Goal: Information Seeking & Learning: Check status

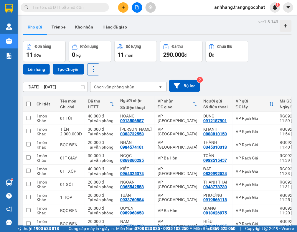
click at [136, 8] on icon "file-add" at bounding box center [137, 7] width 4 height 4
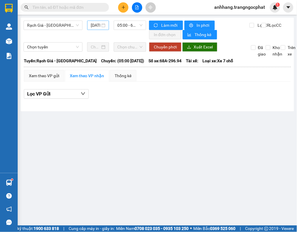
click at [96, 24] on input "[DATE]" at bounding box center [95, 25] width 9 height 6
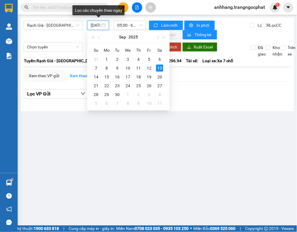
click at [51, 33] on div "Rạch Giá - [GEOGRAPHIC_DATA] [DATE] 05:00 - 68A-296.94" at bounding box center [85, 30] width 122 height 19
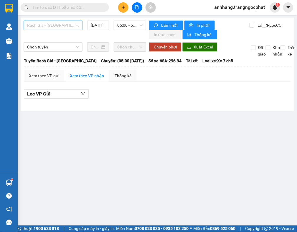
click at [54, 27] on span "Rạch Giá - [GEOGRAPHIC_DATA]" at bounding box center [53, 25] width 52 height 9
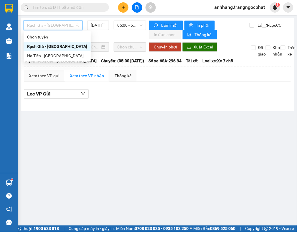
click at [54, 42] on div "Rạch Giá - [GEOGRAPHIC_DATA]" at bounding box center [57, 46] width 67 height 9
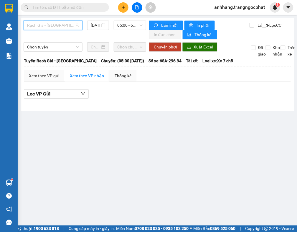
click at [52, 25] on span "Rạch Giá - [GEOGRAPHIC_DATA]" at bounding box center [53, 25] width 52 height 9
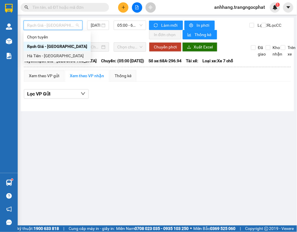
click at [46, 54] on div "Hà Tiên - [GEOGRAPHIC_DATA]" at bounding box center [57, 56] width 60 height 6
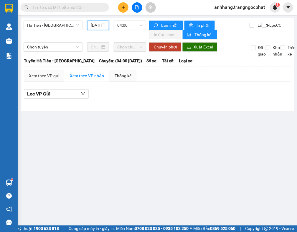
click at [98, 27] on input "[DATE]" at bounding box center [95, 25] width 9 height 6
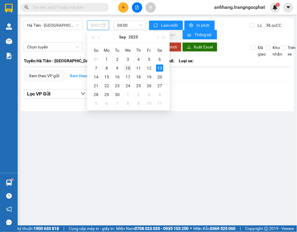
click at [126, 68] on div "10" at bounding box center [127, 68] width 7 height 7
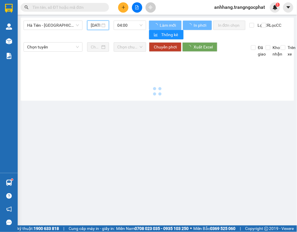
type input "[DATE]"
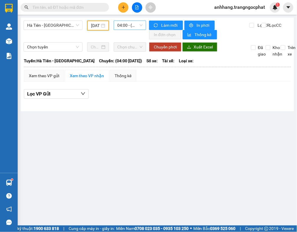
click at [126, 27] on span "04:00 - (Đã hủy)" at bounding box center [129, 25] width 25 height 9
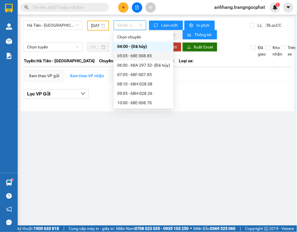
click at [129, 53] on div "05:05 - 68E-008.85" at bounding box center [143, 56] width 53 height 6
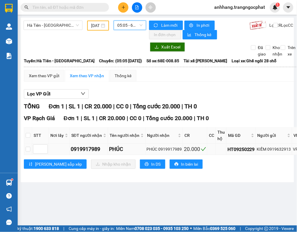
click at [280, 151] on div "KIẾM 0919632913" at bounding box center [273, 149] width 34 height 6
copy div "0919632913"
click at [125, 28] on span "05:05 - 68E-008.85" at bounding box center [129, 25] width 25 height 9
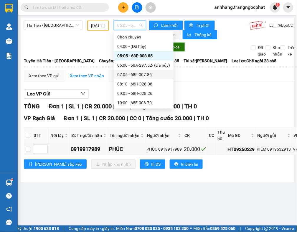
click at [129, 71] on div "07:05 - 68F-007.85" at bounding box center [143, 74] width 53 height 6
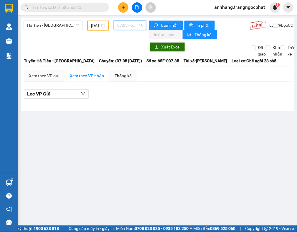
click at [124, 27] on span "07:05 - 68F-007.85" at bounding box center [129, 25] width 25 height 9
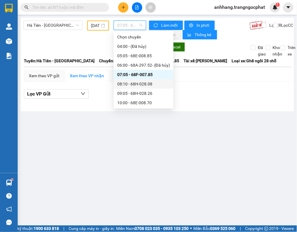
click at [139, 83] on div "08:10 - 68H-028.08" at bounding box center [143, 84] width 53 height 6
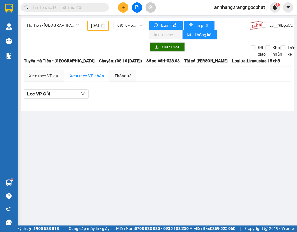
click at [131, 30] on div "Hà Tiên - Rạch Giá [DATE] 08:10 - 68H-028.08" at bounding box center [85, 30] width 122 height 19
click at [131, 26] on span "08:10 - 68H-028.08" at bounding box center [129, 25] width 25 height 9
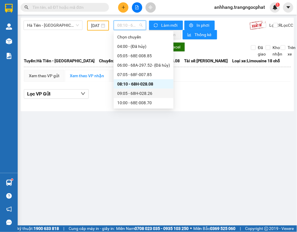
click at [142, 93] on div "09:05 - 68H-028.26" at bounding box center [143, 93] width 53 height 6
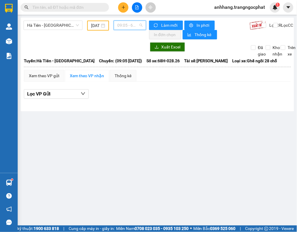
click at [129, 28] on span "09:05 - 68H-028.26" at bounding box center [129, 25] width 25 height 9
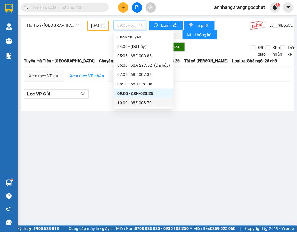
click at [141, 105] on div "10:00 - 68E-008.70" at bounding box center [143, 103] width 53 height 6
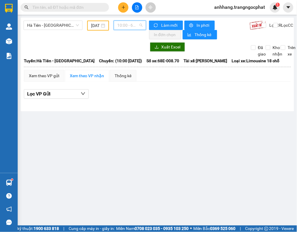
click at [125, 26] on span "10:00 - 68E-008.70" at bounding box center [129, 25] width 25 height 9
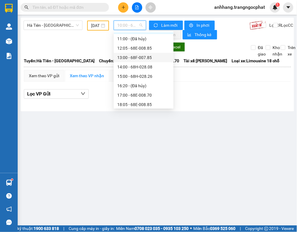
scroll to position [37, 0]
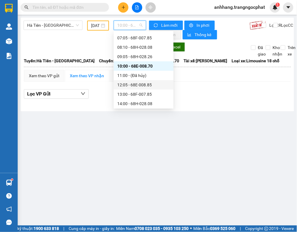
click at [147, 84] on div "12:05 - 68E-008.85" at bounding box center [143, 85] width 53 height 6
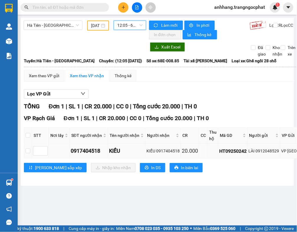
click at [269, 154] on div "LÀI 0912048529" at bounding box center [263, 151] width 31 height 6
copy div "0912048529"
click at [130, 29] on span "12:05 - 68E-008.85" at bounding box center [129, 25] width 25 height 9
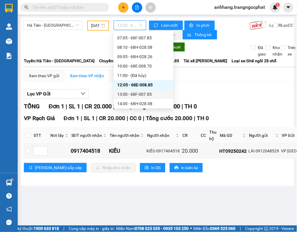
click at [134, 93] on div "13:00 - 68F-007.85" at bounding box center [143, 94] width 53 height 6
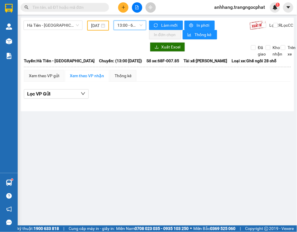
click at [127, 29] on span "13:00 - 68F-007.85" at bounding box center [129, 25] width 25 height 9
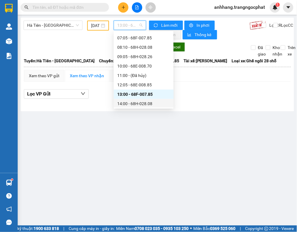
click at [133, 103] on div "14:00 - 68H-028.08" at bounding box center [143, 104] width 53 height 6
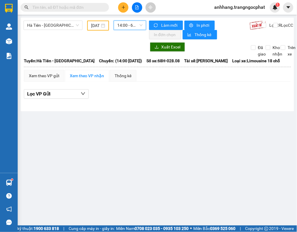
click at [133, 26] on span "14:00 - 68H-028.08" at bounding box center [129, 25] width 25 height 9
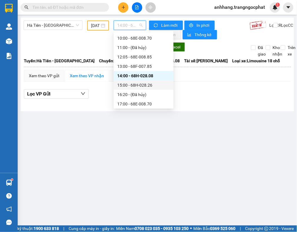
scroll to position [74, 0]
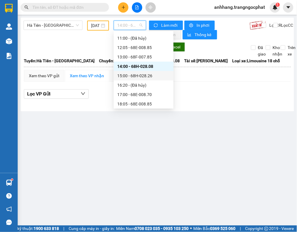
click at [148, 75] on div "15:00 - 68H-028.26" at bounding box center [143, 76] width 53 height 6
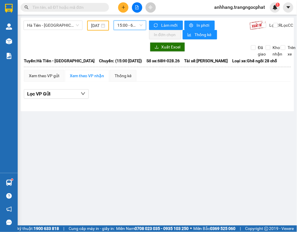
click at [128, 22] on span "15:00 - 68H-028.26" at bounding box center [129, 25] width 25 height 9
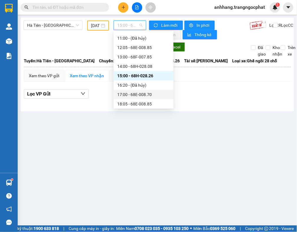
click at [145, 94] on div "17:00 - 68E-008.70" at bounding box center [143, 94] width 53 height 6
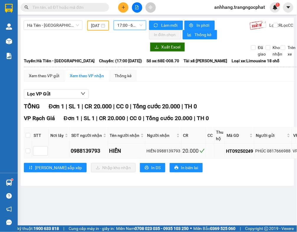
click at [279, 151] on div "PHÚC 0817666988" at bounding box center [272, 151] width 35 height 6
copy div "6"
click at [279, 151] on div "PHÚC 0817666988" at bounding box center [272, 151] width 35 height 6
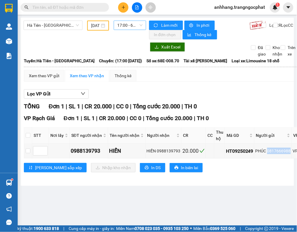
click at [122, 24] on span "17:00 - 68E-008.70" at bounding box center [129, 25] width 25 height 9
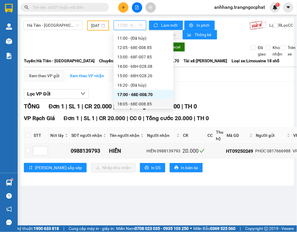
click at [144, 103] on div "18:05 - 68E-008.85" at bounding box center [143, 104] width 53 height 6
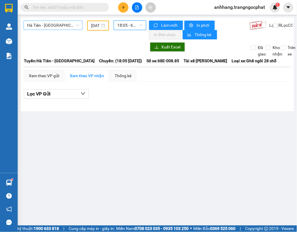
click at [67, 24] on span "Hà Tiên - [GEOGRAPHIC_DATA]" at bounding box center [53, 25] width 52 height 9
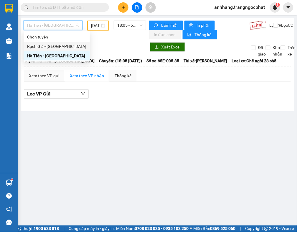
click at [66, 45] on div "Rạch Giá - [GEOGRAPHIC_DATA]" at bounding box center [56, 46] width 59 height 6
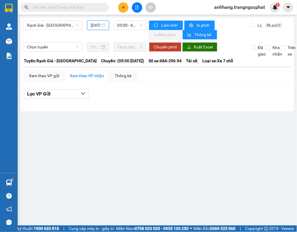
click at [96, 26] on input "[DATE]" at bounding box center [95, 25] width 9 height 6
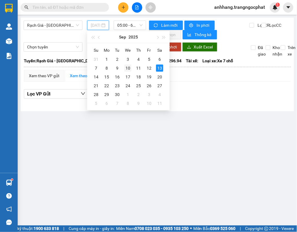
click at [127, 66] on div "10" at bounding box center [127, 68] width 7 height 7
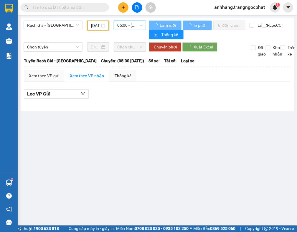
click at [127, 24] on span "05:00 - (Đã hủy)" at bounding box center [129, 25] width 25 height 9
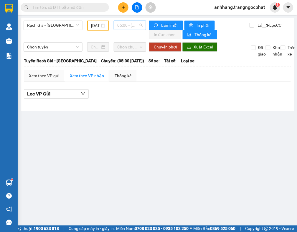
scroll to position [9, 0]
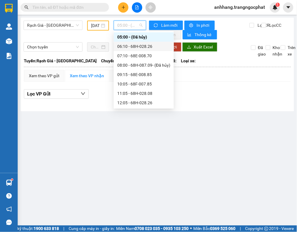
click at [133, 46] on div "06:10 - 68H-028.26" at bounding box center [143, 46] width 53 height 6
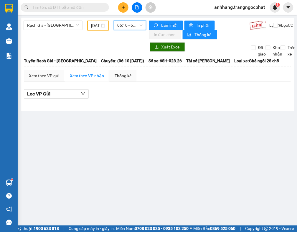
click at [128, 27] on span "06:10 - 68H-028.26" at bounding box center [129, 25] width 25 height 9
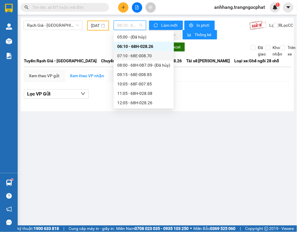
click at [131, 54] on div "07:10 - 68E-008.70" at bounding box center [143, 56] width 53 height 6
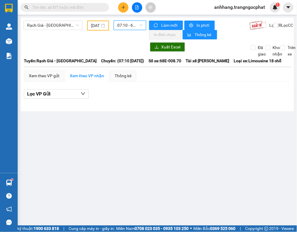
click at [126, 27] on span "07:10 - 68E-008.70" at bounding box center [129, 25] width 25 height 9
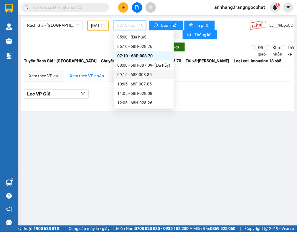
click at [135, 72] on div "09:15 - 68E-008.85" at bounding box center [143, 74] width 53 height 6
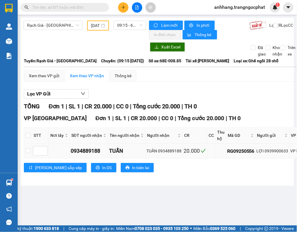
click at [270, 152] on div "LỢI 0939900633" at bounding box center [272, 151] width 32 height 6
copy div "0939900633"
click at [117, 29] on span "09:15 - 68E-008.85" at bounding box center [129, 25] width 25 height 9
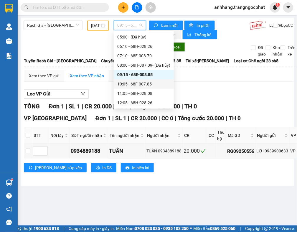
click at [134, 81] on div "10:05 - 68F-007.85" at bounding box center [143, 84] width 53 height 6
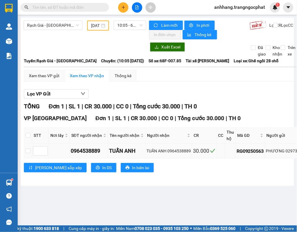
click at [293, 152] on div "PHƯƠNG 02973869788" at bounding box center [289, 151] width 46 height 6
copy div "02973869788"
click at [126, 26] on span "10:05 - 68F-007.85" at bounding box center [129, 25] width 25 height 9
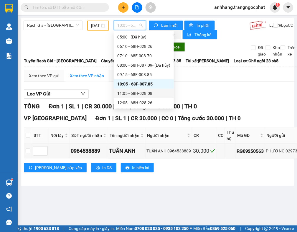
click at [145, 91] on div "11:05 - 68H-028.08" at bounding box center [143, 93] width 53 height 6
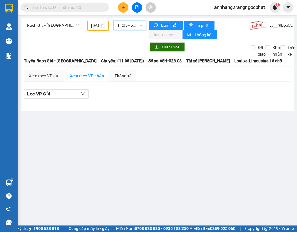
click at [132, 29] on span "11:05 - 68H-028.08" at bounding box center [129, 25] width 25 height 9
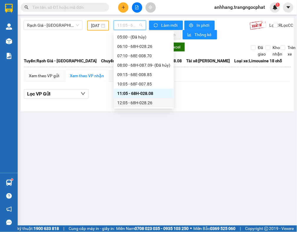
click at [145, 102] on div "12:05 - 68H-028.26" at bounding box center [143, 103] width 53 height 6
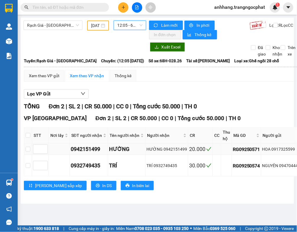
click at [279, 151] on div "HOA 0917325599" at bounding box center [283, 149] width 43 height 6
click at [288, 151] on div "HOA 0917325599" at bounding box center [283, 149] width 43 height 6
click at [279, 149] on div "HOA 0917325599" at bounding box center [283, 149] width 43 height 6
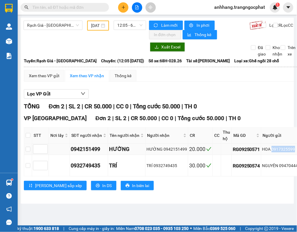
click at [279, 149] on div "HOA 0917325599" at bounding box center [283, 149] width 43 height 6
copy div "0917325599"
click at [286, 166] on div "NGUYÊN 09470444429" at bounding box center [283, 166] width 43 height 6
copy div "09470444429"
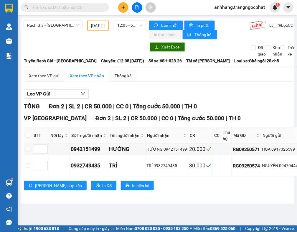
click at [96, 29] on div "[DATE]" at bounding box center [98, 26] width 22 height 10
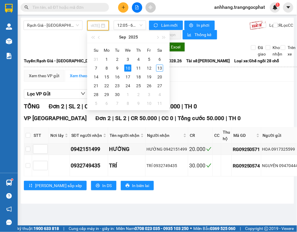
type input "[DATE]"
click at [78, 43] on div at bounding box center [85, 46] width 122 height 9
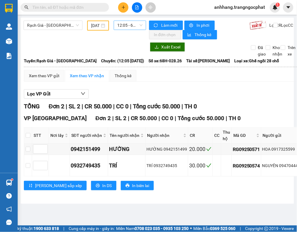
click at [124, 26] on span "12:05 - 68H-028.26" at bounding box center [129, 25] width 25 height 9
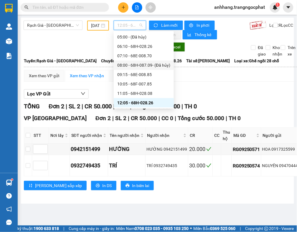
scroll to position [46, 0]
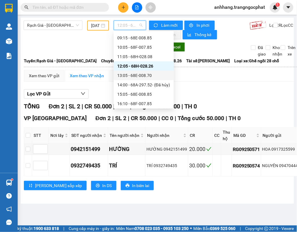
click at [144, 72] on div "13:05 - 68E-008.70" at bounding box center [143, 75] width 53 height 6
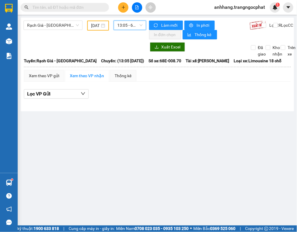
click at [127, 29] on span "13:05 - 68E-008.70" at bounding box center [129, 25] width 25 height 9
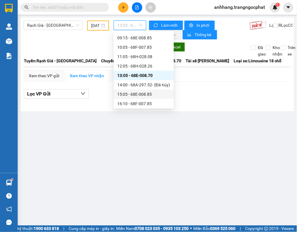
click at [149, 93] on div "15:05 - 68E-008.85" at bounding box center [143, 94] width 53 height 6
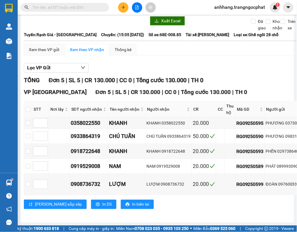
scroll to position [39, 0]
click at [287, 120] on div "PHƯƠNG 0373081309" at bounding box center [286, 123] width 43 height 6
copy div "0373081309"
click at [288, 133] on div "PHƯƠNG 0983156746" at bounding box center [286, 136] width 43 height 6
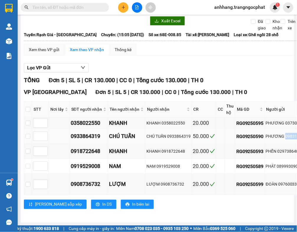
click at [288, 133] on div "PHƯƠNG 0983156746" at bounding box center [286, 136] width 43 height 6
copy div "0983156746"
click at [283, 148] on div "PHẾN 02973864009" at bounding box center [286, 151] width 43 height 6
copy div "02973864009"
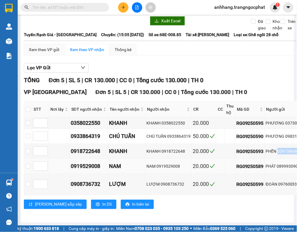
click at [281, 163] on div "PHÁT 0899930901" at bounding box center [286, 166] width 43 height 6
click at [282, 181] on div "ĐOÀN 0976003399" at bounding box center [286, 184] width 43 height 6
click at [140, 63] on div "Lọc VP Gửi" at bounding box center [238, 68] width 429 height 10
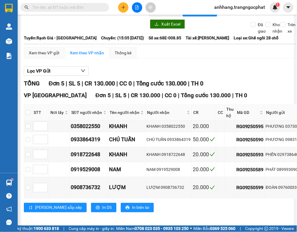
scroll to position [0, 0]
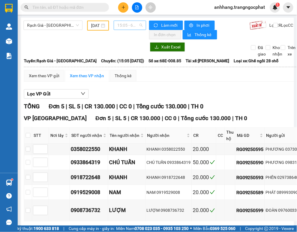
click at [125, 25] on span "15:05 - 68E-008.85" at bounding box center [129, 25] width 25 height 9
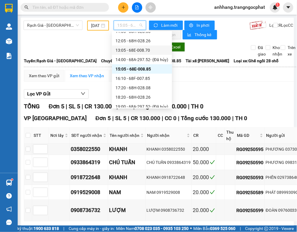
scroll to position [83, 0]
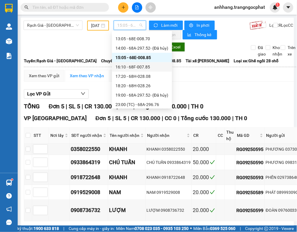
click at [145, 66] on div "16:10 - 68F-007.85" at bounding box center [141, 67] width 53 height 6
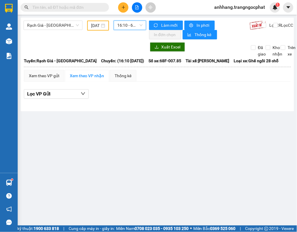
click at [128, 29] on span "16:10 - 68F-007.85" at bounding box center [129, 25] width 25 height 9
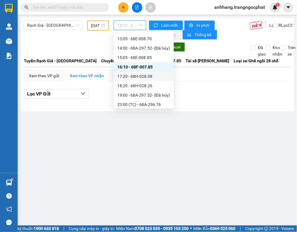
click at [137, 75] on div "17:20 - 68H-028.08" at bounding box center [143, 76] width 53 height 6
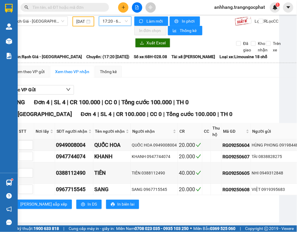
scroll to position [17, 29]
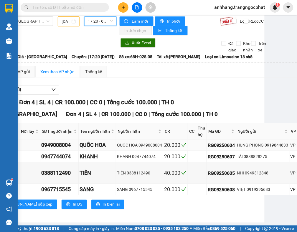
click at [274, 142] on div "HÙNG PHONG 0919844833" at bounding box center [262, 145] width 51 height 6
click at [251, 154] on div "TÀI 0838828275" at bounding box center [262, 157] width 51 height 6
click at [255, 170] on div "NHI 0949312848" at bounding box center [262, 173] width 51 height 6
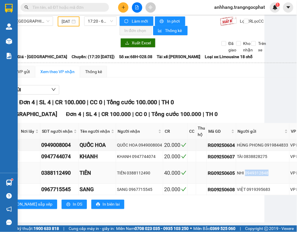
click at [255, 170] on div "NHI 0949312848" at bounding box center [262, 173] width 51 height 6
click at [263, 186] on div "VIỆT 0919395683" at bounding box center [262, 189] width 51 height 6
click at [188, 98] on div "TỔNG Đơn 4 | SL 4 | CR 100.000 | CC 0 | Tổng cước 100.000 | TH 0" at bounding box center [213, 102] width 438 height 9
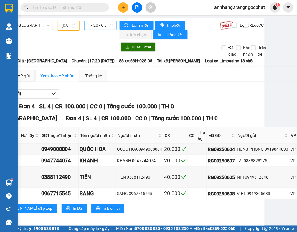
click at [99, 29] on span "17:20 - 68H-028.08" at bounding box center [100, 25] width 25 height 9
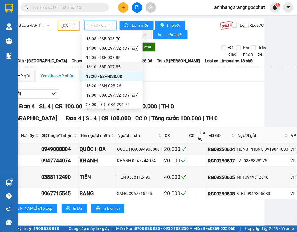
scroll to position [84, 0]
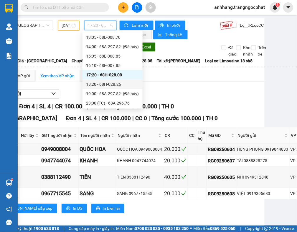
click at [109, 81] on div "18:20 - 68H-028.26" at bounding box center [112, 84] width 53 height 6
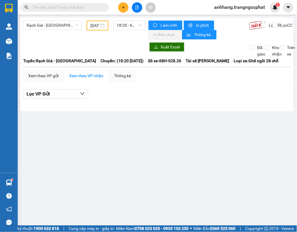
click at [240, 83] on div "Xem theo VP gửi Xem theo VP nhận Thống kê Lọc VP Gửi" at bounding box center [156, 87] width 266 height 35
click at [56, 21] on span "Rạch Giá - [GEOGRAPHIC_DATA]" at bounding box center [52, 25] width 52 height 9
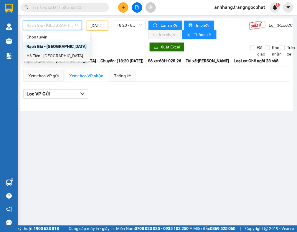
click at [40, 57] on div "Hà Tiên - [GEOGRAPHIC_DATA]" at bounding box center [56, 56] width 60 height 6
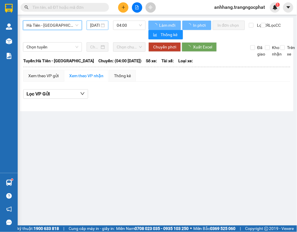
click at [94, 26] on input "[DATE]" at bounding box center [94, 25] width 9 height 6
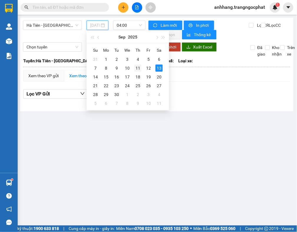
click at [139, 69] on div "11" at bounding box center [137, 68] width 7 height 7
type input "[DATE]"
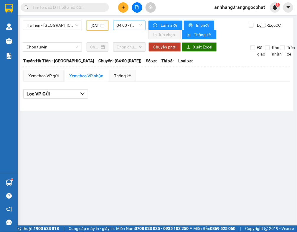
click at [122, 28] on span "04:00 - (Đã hủy)" at bounding box center [128, 25] width 25 height 9
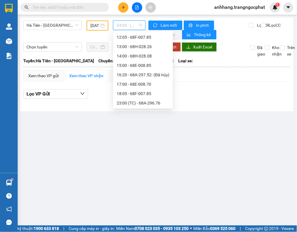
scroll to position [9, 0]
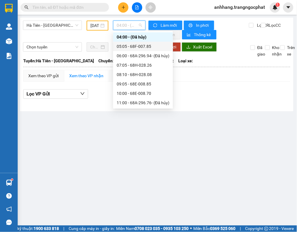
click at [129, 45] on div "05:05 - 68F-007.85" at bounding box center [142, 46] width 53 height 6
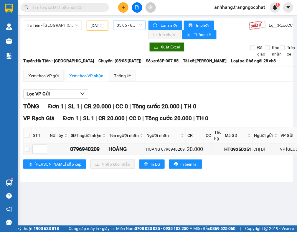
click at [121, 26] on span "05:05 - 68F-007.85" at bounding box center [128, 25] width 25 height 9
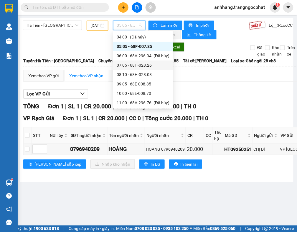
click at [138, 62] on div "07:05 - 68H-028.26" at bounding box center [142, 65] width 53 height 6
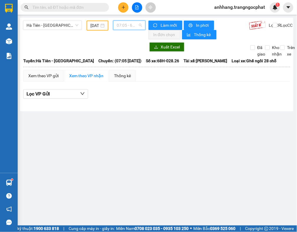
click at [124, 26] on span "07:05 - 68H-028.26" at bounding box center [128, 25] width 25 height 9
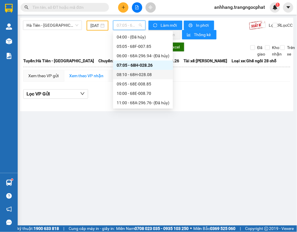
click at [143, 73] on div "08:10 - 68H-028.08" at bounding box center [142, 74] width 53 height 6
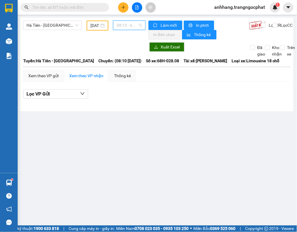
click at [125, 25] on span "08:10 - 68H-028.08" at bounding box center [128, 25] width 25 height 9
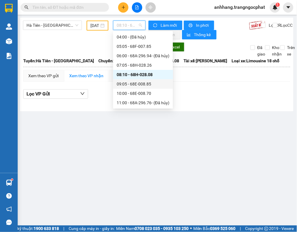
click at [142, 83] on div "09:05 - 68E-008.85" at bounding box center [142, 84] width 53 height 6
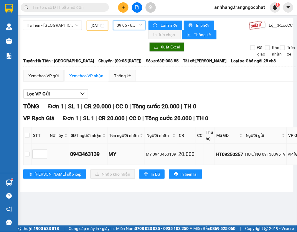
click at [271, 155] on div "HƯỚNG 0913039619" at bounding box center [265, 154] width 41 height 6
click at [121, 27] on span "09:05 - 68E-008.85" at bounding box center [128, 25] width 25 height 9
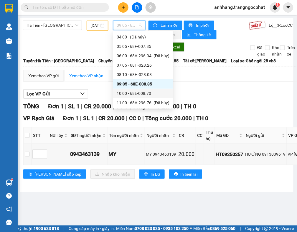
click at [138, 95] on div "10:00 - 68E-008.70" at bounding box center [142, 93] width 53 height 6
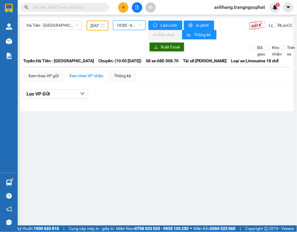
click at [118, 21] on div "10:00 - 68E-008.70" at bounding box center [129, 25] width 32 height 9
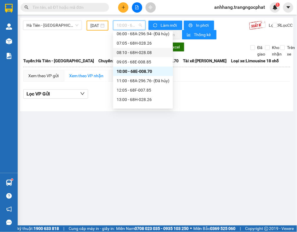
scroll to position [46, 0]
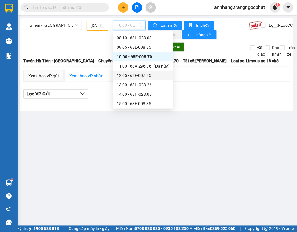
click at [150, 76] on div "12:05 - 68F-007.85" at bounding box center [142, 75] width 53 height 6
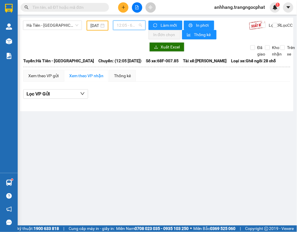
click at [128, 26] on span "12:05 - 68F-007.85" at bounding box center [128, 25] width 25 height 9
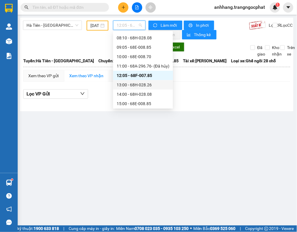
click at [144, 83] on div "13:00 - 68H-028.26" at bounding box center [142, 85] width 53 height 6
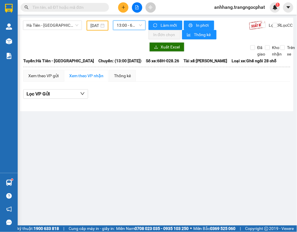
click at [129, 27] on span "13:00 - 68H-028.26" at bounding box center [128, 25] width 25 height 9
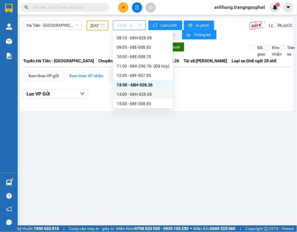
click at [137, 93] on div "14:00 - 68H-028.08" at bounding box center [142, 94] width 53 height 6
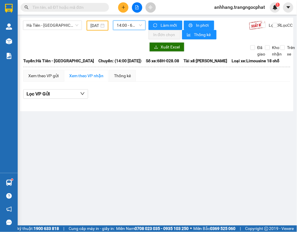
click at [129, 27] on span "14:00 - 68H-028.08" at bounding box center [128, 25] width 25 height 9
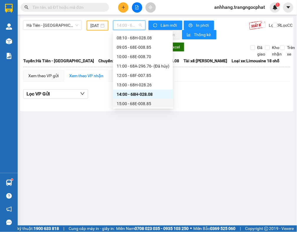
click at [141, 102] on div "15:00 - 68E-008.85" at bounding box center [142, 104] width 53 height 6
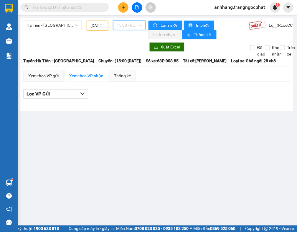
click at [129, 27] on span "15:00 - 68E-008.85" at bounding box center [128, 25] width 25 height 9
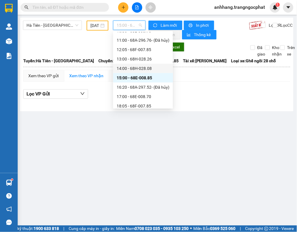
scroll to position [84, 0]
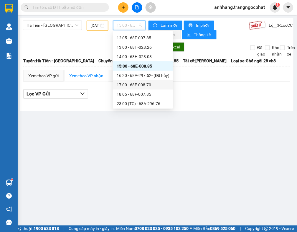
click at [136, 83] on div "17:00 - 68E-008.70" at bounding box center [142, 85] width 53 height 6
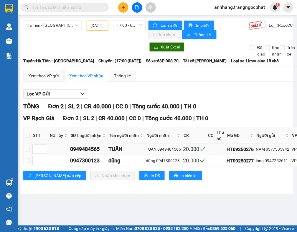
click at [277, 151] on div "NAM 0377335942" at bounding box center [273, 149] width 34 height 6
click at [286, 132] on div "Người gửi" at bounding box center [272, 135] width 32 height 6
click at [272, 137] on span "Người gửi" at bounding box center [270, 135] width 28 height 6
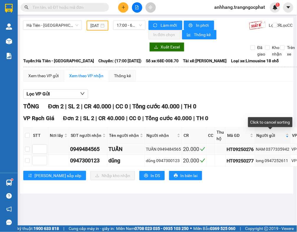
click at [274, 149] on div "NAM 0377335942" at bounding box center [273, 149] width 34 height 6
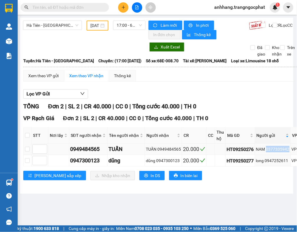
click at [274, 149] on div "NAM 0377335942" at bounding box center [273, 149] width 34 height 6
click at [279, 162] on div "long 0947252611" at bounding box center [273, 161] width 34 height 6
click at [124, 27] on span "17:00 - 68E-008.70" at bounding box center [128, 25] width 25 height 9
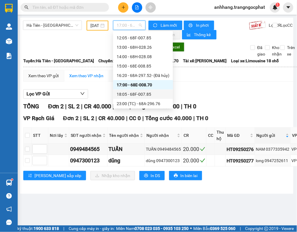
click at [128, 91] on div "18:05 - 68F-007.85" at bounding box center [142, 94] width 53 height 6
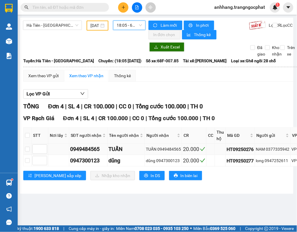
click at [280, 149] on div "NAM 0377335942" at bounding box center [273, 149] width 34 height 6
click at [123, 25] on span "18:05 - 68F-007.85" at bounding box center [128, 25] width 25 height 9
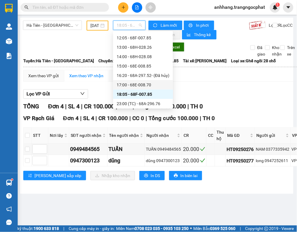
click at [140, 86] on div "17:00 - 68E-008.70" at bounding box center [142, 85] width 53 height 6
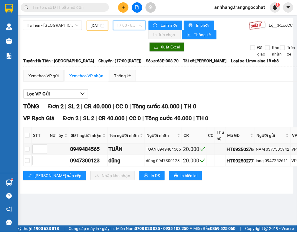
click at [124, 25] on span "17:00 - 68E-008.70" at bounding box center [128, 25] width 25 height 9
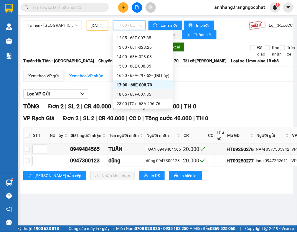
click at [132, 91] on div "18:05 - 68F-007.85" at bounding box center [142, 94] width 53 height 6
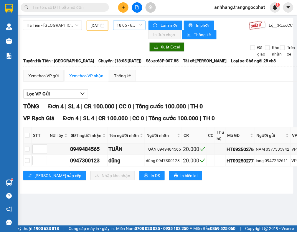
click at [129, 30] on div "18:05 - 68F-007.85" at bounding box center [129, 25] width 32 height 9
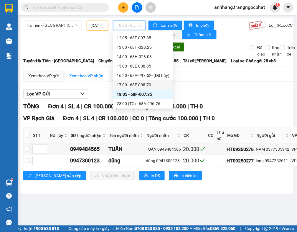
click at [128, 84] on div "17:00 - 68E-008.70" at bounding box center [142, 85] width 53 height 6
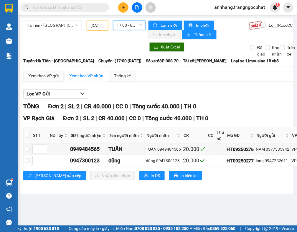
click at [124, 26] on span "17:00 - 68E-008.70" at bounding box center [128, 25] width 25 height 9
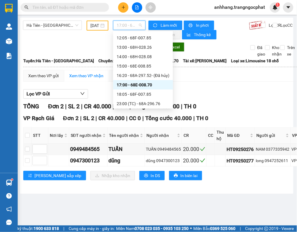
scroll to position [84, 0]
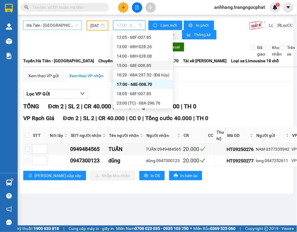
click at [44, 29] on span "Hà Tiên - [GEOGRAPHIC_DATA]" at bounding box center [52, 25] width 52 height 9
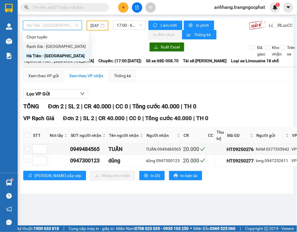
click at [48, 46] on div "Rạch Giá - [GEOGRAPHIC_DATA]" at bounding box center [55, 46] width 59 height 6
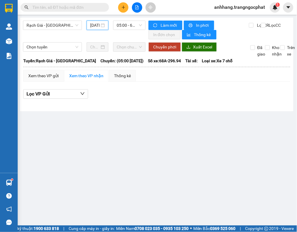
click at [93, 26] on input "[DATE]" at bounding box center [94, 25] width 9 height 6
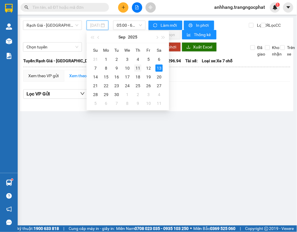
click at [137, 68] on div "11" at bounding box center [137, 68] width 7 height 7
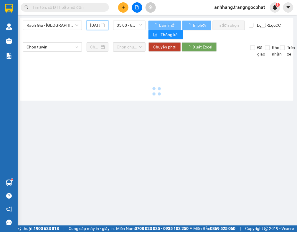
type input "[DATE]"
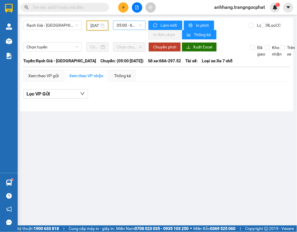
click at [124, 27] on span "05:00 - 68A-297.52 - (Đã hủy)" at bounding box center [128, 25] width 25 height 9
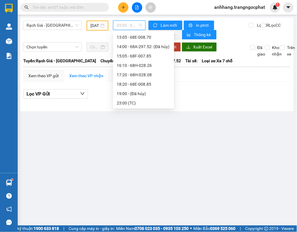
scroll to position [9, 0]
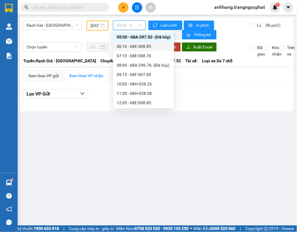
click at [134, 48] on div "06:10 - 68E-008.85" at bounding box center [143, 46] width 54 height 6
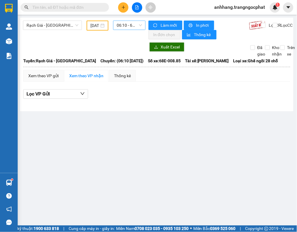
click at [121, 27] on span "06:10 - 68E-008.85" at bounding box center [128, 25] width 25 height 9
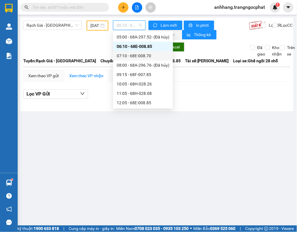
click at [127, 53] on div "07:10 - 68E-008.70" at bounding box center [142, 56] width 53 height 6
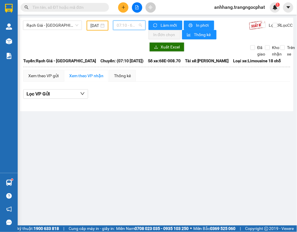
click at [123, 22] on span "07:10 - 68E-008.70" at bounding box center [128, 25] width 25 height 9
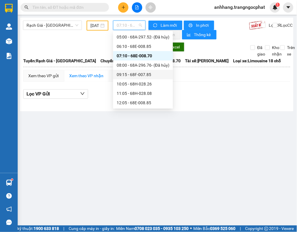
click at [131, 72] on div "09:15 - 68F-007.85" at bounding box center [142, 74] width 53 height 6
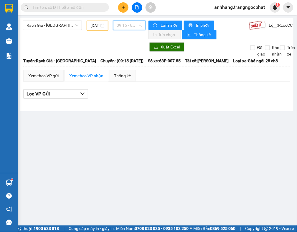
click at [130, 23] on span "09:15 - 68F-007.85" at bounding box center [128, 25] width 25 height 9
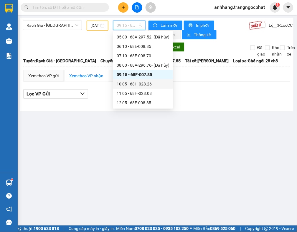
click at [143, 84] on div "10:05 - 68H-028.26" at bounding box center [142, 84] width 53 height 6
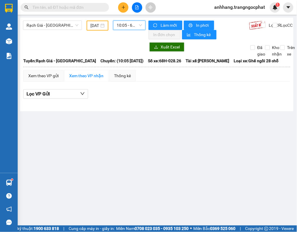
click at [126, 27] on span "10:05 - 68H-028.26" at bounding box center [128, 25] width 25 height 9
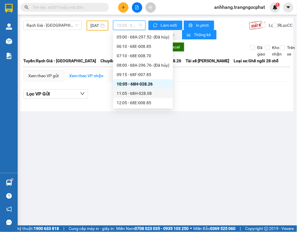
click at [137, 92] on div "11:05 - 68H-028.08" at bounding box center [142, 93] width 53 height 6
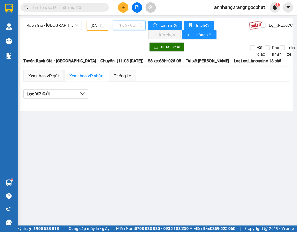
click at [126, 25] on span "11:05 - 68H-028.08" at bounding box center [128, 25] width 25 height 9
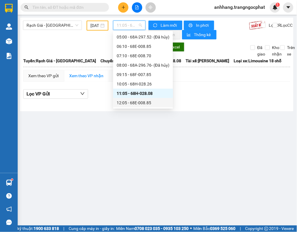
click at [146, 102] on div "12:05 - 68E-008.85" at bounding box center [142, 103] width 53 height 6
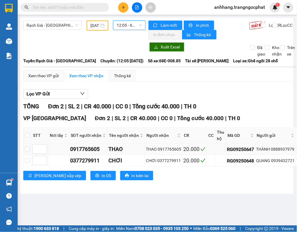
click at [278, 148] on div "THÀNH 0888937979" at bounding box center [275, 149] width 39 height 6
click at [281, 162] on div "QUANG 0939432721" at bounding box center [275, 161] width 39 height 6
click at [129, 27] on span "12:05 - 68E-008.85" at bounding box center [128, 25] width 25 height 9
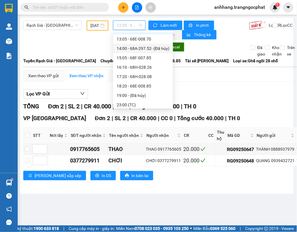
scroll to position [83, 0]
click at [137, 42] on div "13:05 - 68E-008.70" at bounding box center [143, 38] width 60 height 9
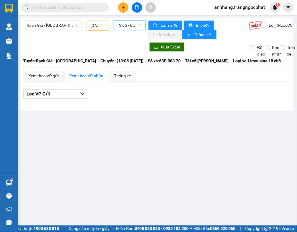
click at [125, 26] on span "13:05 - 68E-008.70" at bounding box center [128, 25] width 25 height 9
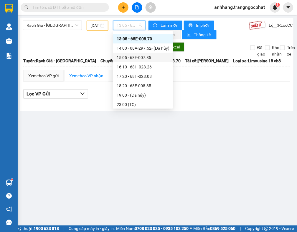
click at [145, 56] on div "15:05 - 68F-007.85" at bounding box center [142, 57] width 53 height 6
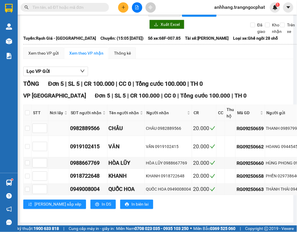
scroll to position [36, 1]
click at [285, 125] on div "THANH 0989799968" at bounding box center [291, 128] width 51 height 6
click at [285, 144] on div "HOANG 0944545253" at bounding box center [291, 147] width 51 height 6
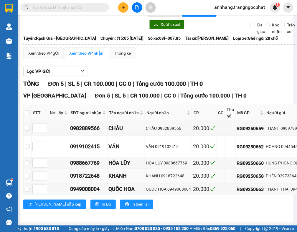
click at [286, 173] on div "PHẾN 02973864009" at bounding box center [291, 176] width 51 height 6
click at [151, 50] on div "Xem theo VP gửi Xem theo VP nhận Thống kê Lọc VP Gửi TỔNG Đơn 5 | SL 5 | CR 10…" at bounding box center [247, 131] width 449 height 169
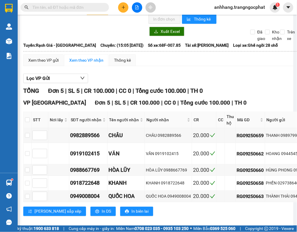
scroll to position [0, 1]
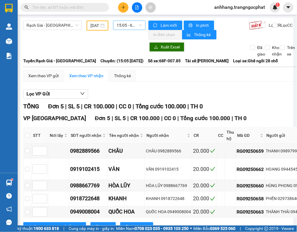
click at [127, 27] on span "15:05 - 68F-007.85" at bounding box center [128, 25] width 25 height 9
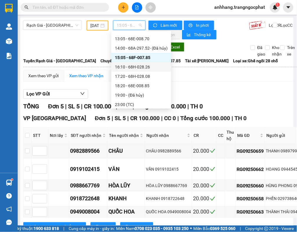
click at [145, 67] on div "16:10 - 68H-028.26" at bounding box center [141, 67] width 53 height 6
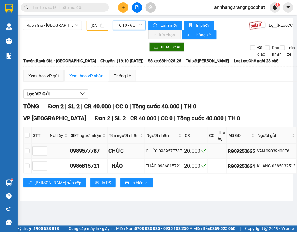
click at [278, 153] on div "VÂN 0903940076" at bounding box center [276, 151] width 39 height 6
click at [277, 166] on div "KHANG 0385032513" at bounding box center [276, 166] width 39 height 6
click at [117, 28] on span "16:10 - 68H-028.26" at bounding box center [128, 25] width 25 height 9
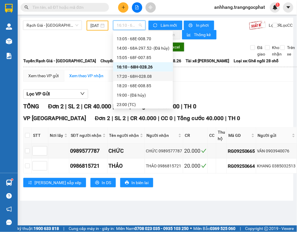
click at [143, 75] on div "17:20 - 68H-028.08" at bounding box center [142, 76] width 53 height 6
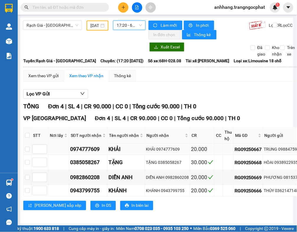
click at [286, 151] on div "TRUNG 0988475934" at bounding box center [285, 149] width 43 height 6
click at [284, 161] on div "HÒAI 0938922935" at bounding box center [285, 162] width 43 height 6
click at [283, 180] on div "PHƯƠNG 0815374764" at bounding box center [285, 177] width 43 height 6
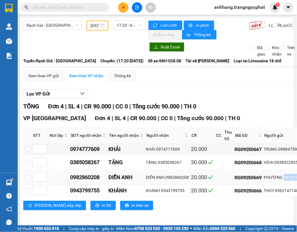
click at [283, 180] on div "PHƯƠNG 0815374764" at bounding box center [285, 177] width 43 height 6
click at [280, 192] on div "THÚY 0362147148" at bounding box center [285, 191] width 43 height 6
click at [243, 92] on div "Lọc VP Gửi" at bounding box center [243, 94] width 440 height 10
click at [116, 26] on span "17:20 - 68H-028.08" at bounding box center [128, 25] width 25 height 9
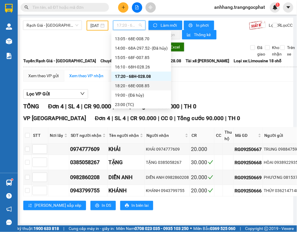
click at [139, 87] on div "18:20 - 68E-008.85" at bounding box center [141, 86] width 53 height 6
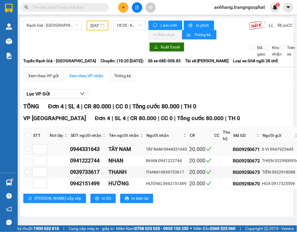
click at [282, 151] on div "6 VỊ 0947923445" at bounding box center [280, 149] width 36 height 6
click at [283, 164] on div "THIEN 0329900954" at bounding box center [280, 161] width 36 height 6
click at [285, 174] on div "TIẾN 0922918088" at bounding box center [280, 172] width 36 height 6
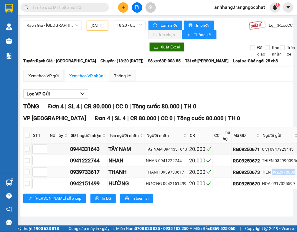
click at [285, 174] on div "TIẾN 0922918088" at bounding box center [280, 172] width 36 height 6
click at [277, 185] on div "HOA 0917325599" at bounding box center [280, 184] width 36 height 6
click at [234, 104] on div "TỔNG Đơn 4 | SL 4 | CR 80.000 | CC 0 | Tổng cước 80.000 | TH 0" at bounding box center [238, 106] width 431 height 9
click at [124, 27] on span "18:20 - 68E-008.85" at bounding box center [128, 25] width 25 height 9
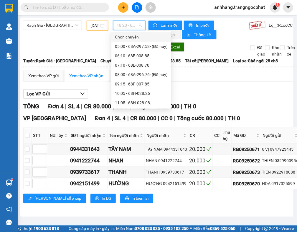
click at [129, 26] on span "18:20 - 68E-008.85" at bounding box center [128, 25] width 25 height 9
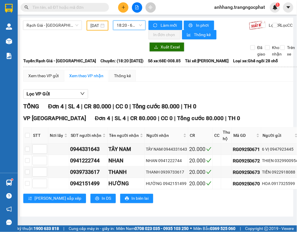
click at [116, 26] on span "18:20 - 68E-008.85" at bounding box center [128, 25] width 25 height 9
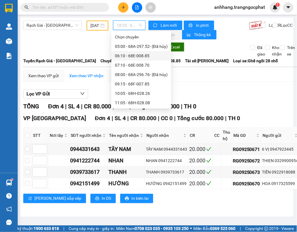
click at [128, 53] on div "06:10 - 68E-008.85" at bounding box center [141, 56] width 53 height 6
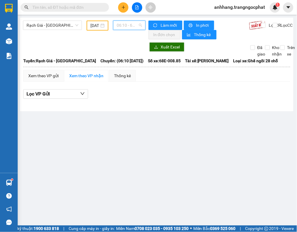
click at [118, 28] on span "06:10 - 68E-008.85" at bounding box center [128, 25] width 25 height 9
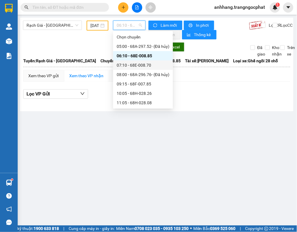
click at [133, 66] on div "07:10 - 68E-008.70" at bounding box center [142, 65] width 53 height 6
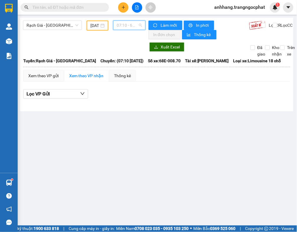
click at [128, 27] on span "07:10 - 68E-008.70" at bounding box center [128, 25] width 25 height 9
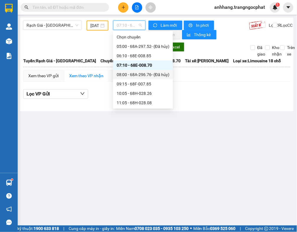
click at [131, 76] on div "08:00 - 68A-296.76 - (Đã hủy)" at bounding box center [142, 74] width 53 height 6
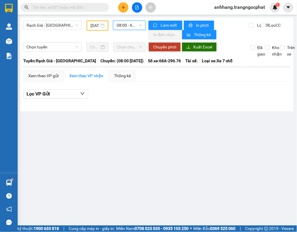
click at [124, 26] on span "08:00 - 68A-296.76 - (Đã hủy)" at bounding box center [128, 25] width 25 height 9
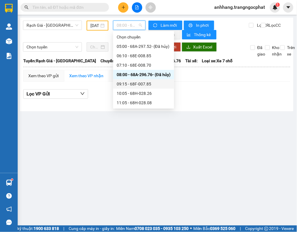
click at [134, 83] on div "09:15 - 68F-007.85" at bounding box center [143, 84] width 54 height 6
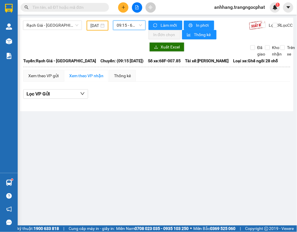
click at [126, 21] on div "09:15 - 68F-007.85" at bounding box center [129, 25] width 32 height 9
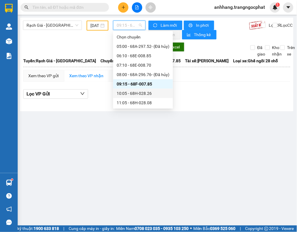
click at [132, 91] on div "10:05 - 68H-028.26" at bounding box center [142, 93] width 53 height 6
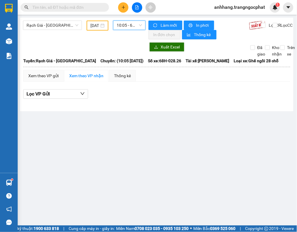
click at [125, 24] on span "10:05 - 68H-028.26" at bounding box center [128, 25] width 25 height 9
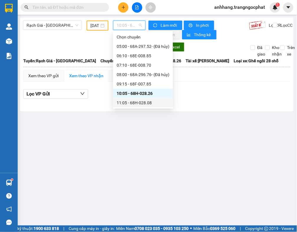
click at [136, 103] on div "11:05 - 68H-028.08" at bounding box center [142, 103] width 53 height 6
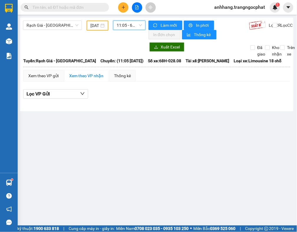
click at [124, 25] on span "11:05 - 68H-028.08" at bounding box center [128, 25] width 25 height 9
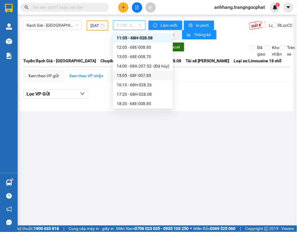
scroll to position [74, 0]
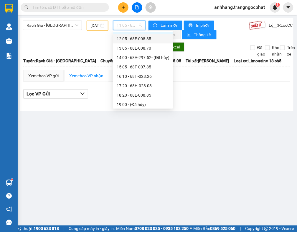
click at [134, 41] on div "12:05 - 68E-008.85" at bounding box center [142, 39] width 53 height 6
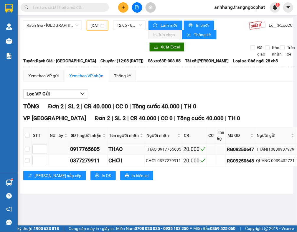
click at [281, 149] on div "THÀNH 0888937979" at bounding box center [275, 149] width 39 height 6
click at [271, 163] on div "QUANG 0939432721" at bounding box center [275, 161] width 39 height 6
click at [235, 91] on div "Lọc VP Gửi" at bounding box center [236, 94] width 427 height 10
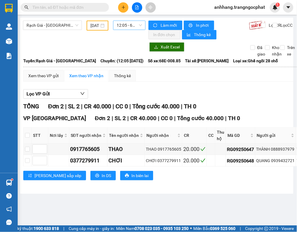
click at [121, 25] on span "12:05 - 68E-008.85" at bounding box center [128, 25] width 25 height 9
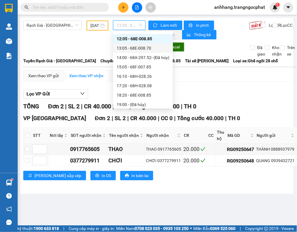
click at [139, 50] on div "13:05 - 68E-008.70" at bounding box center [142, 48] width 53 height 6
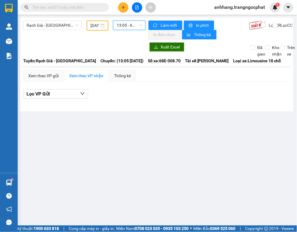
click at [123, 26] on span "13:05 - 68E-008.70" at bounding box center [128, 25] width 25 height 9
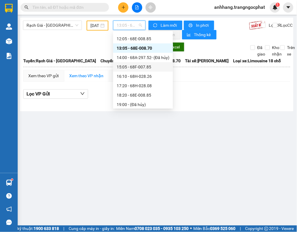
click at [131, 66] on div "15:05 - 68F-007.85" at bounding box center [142, 67] width 53 height 6
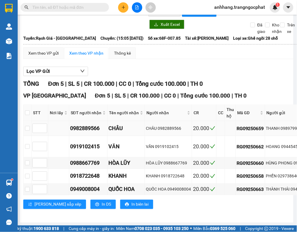
scroll to position [36, 1]
click at [284, 125] on div "THANH 0989799968" at bounding box center [291, 128] width 51 height 6
click at [159, 47] on div "Xem theo VP gửi Xem theo VP nhận Thống kê" at bounding box center [247, 53] width 449 height 12
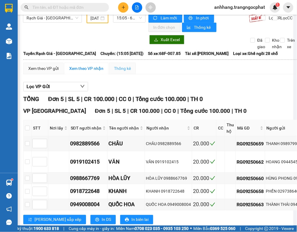
scroll to position [0, 1]
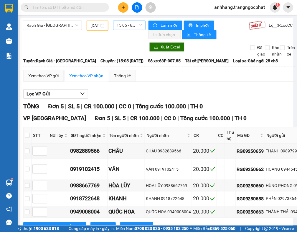
click at [121, 26] on span "15:05 - 68F-007.85" at bounding box center [128, 25] width 25 height 9
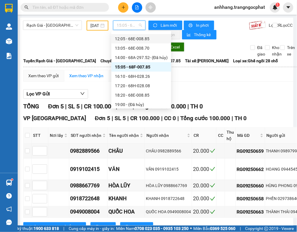
click at [134, 38] on div "12:05 - 68E-008.85" at bounding box center [141, 39] width 53 height 6
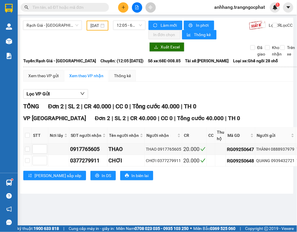
click at [249, 112] on div "TỔNG Đơn 2 | SL 2 | CR 40.000 | CC 0 | Tổng cước 40.000 | TH 0 VP [GEOGRAPHIC_D…" at bounding box center [236, 145] width 427 height 86
click at [127, 27] on span "12:05 - 68E-008.85" at bounding box center [128, 25] width 25 height 9
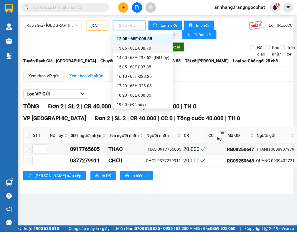
click at [133, 51] on div "13:05 - 68E-008.70" at bounding box center [142, 48] width 53 height 6
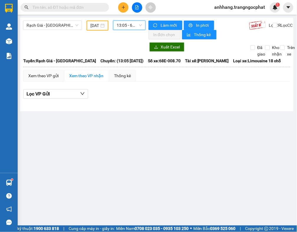
click at [122, 34] on div "Rạch Giá - [GEOGRAPHIC_DATA] [DATE] 13:05 13:05 - 68E-008.70" at bounding box center [84, 30] width 122 height 19
click at [124, 28] on span "13:05 - 68E-008.70" at bounding box center [128, 25] width 25 height 9
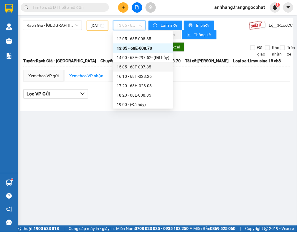
click at [128, 68] on div "15:05 - 68F-007.85" at bounding box center [142, 67] width 53 height 6
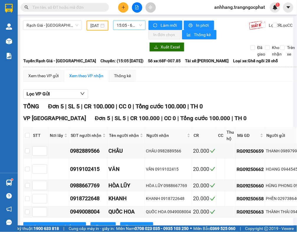
click at [124, 24] on span "15:05 - 68F-007.85" at bounding box center [128, 25] width 25 height 9
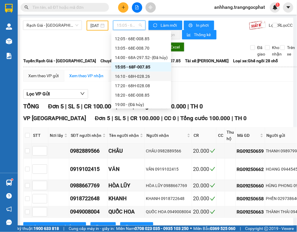
click at [136, 80] on div "16:10 - 68H-028.26" at bounding box center [141, 76] width 60 height 9
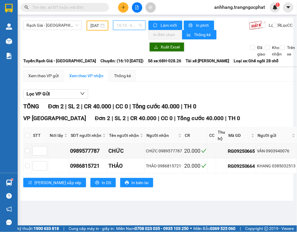
click at [127, 25] on span "16:10 - 68H-028.26" at bounding box center [128, 25] width 25 height 9
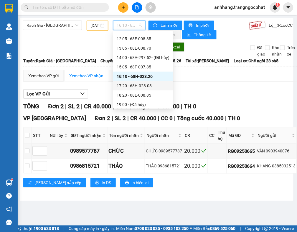
click at [136, 85] on div "17:20 - 68H-028.08" at bounding box center [142, 86] width 53 height 6
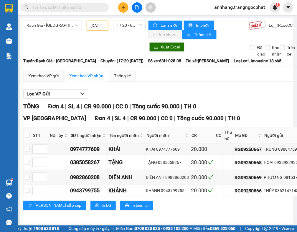
click at [262, 92] on div "Lọc VP Gửi" at bounding box center [243, 94] width 440 height 10
click at [63, 25] on span "Rạch Giá - [GEOGRAPHIC_DATA]" at bounding box center [52, 25] width 52 height 9
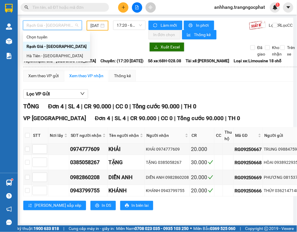
click at [50, 53] on div "Hà Tiên - [GEOGRAPHIC_DATA]" at bounding box center [56, 55] width 67 height 9
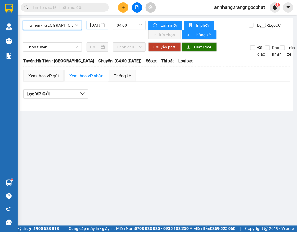
click at [86, 25] on div "[DATE]" at bounding box center [97, 25] width 22 height 9
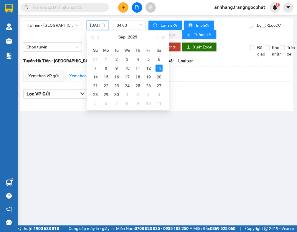
scroll to position [0, 12]
click at [92, 26] on input "[DATE]" at bounding box center [94, 25] width 9 height 6
click at [150, 67] on div "12" at bounding box center [148, 68] width 7 height 7
type input "[DATE]"
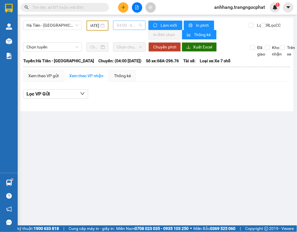
click at [126, 24] on span "04:00 - 68A-296.76 - (Đã hủy)" at bounding box center [128, 25] width 25 height 9
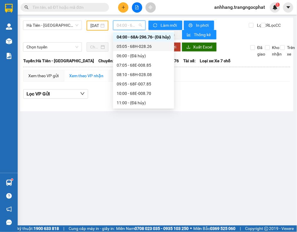
click at [131, 42] on div "05:05 - 68H-028.26" at bounding box center [143, 46] width 61 height 9
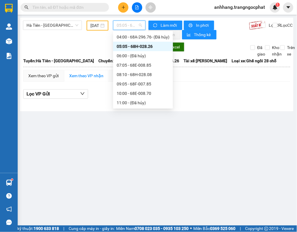
click at [122, 28] on span "05:05 - 68H-028.26" at bounding box center [128, 25] width 25 height 9
click at [134, 66] on div "07:05 - 68E-008.85" at bounding box center [142, 65] width 53 height 6
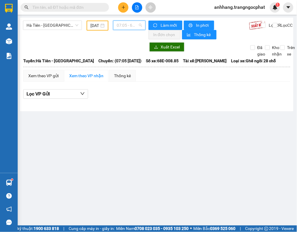
click at [121, 26] on span "07:05 - 68E-008.85" at bounding box center [128, 25] width 25 height 9
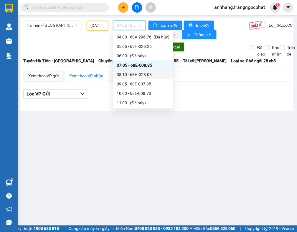
click at [137, 74] on div "08:10 - 68H-028.08" at bounding box center [142, 74] width 53 height 6
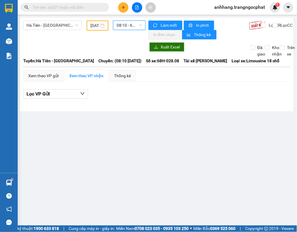
click at [126, 26] on span "08:10 - 68H-028.08" at bounding box center [128, 25] width 25 height 9
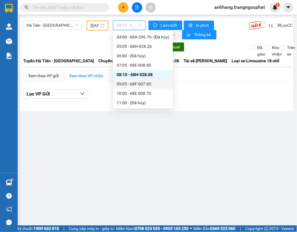
click at [140, 84] on div "09:05 - 68F-007.85" at bounding box center [142, 84] width 53 height 6
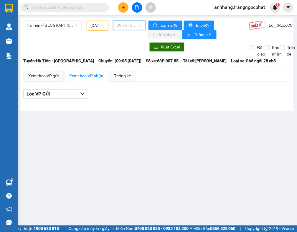
click at [128, 24] on span "09:05 - 68F-007.85" at bounding box center [128, 25] width 25 height 9
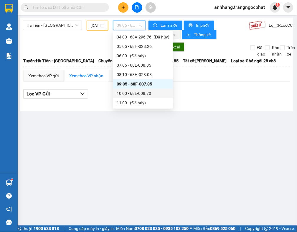
click at [139, 93] on div "10:00 - 68E-008.70" at bounding box center [142, 93] width 53 height 6
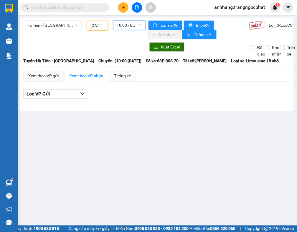
click at [123, 29] on span "10:00 - 68E-008.70" at bounding box center [128, 25] width 25 height 9
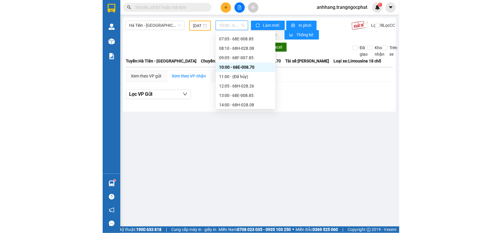
scroll to position [46, 0]
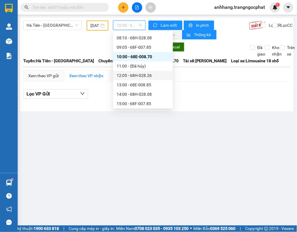
click at [144, 74] on div "12:05 - 68H-028.26" at bounding box center [142, 75] width 53 height 6
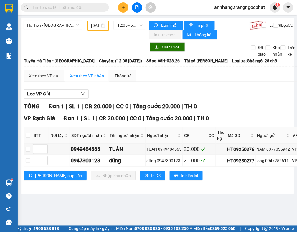
click at [237, 99] on div "Lọc VP Gửi" at bounding box center [241, 94] width 435 height 10
click at [275, 149] on div "NAM 0377335942" at bounding box center [273, 149] width 34 height 6
click at [122, 24] on span "12:05 - 68H-028.26" at bounding box center [129, 25] width 25 height 9
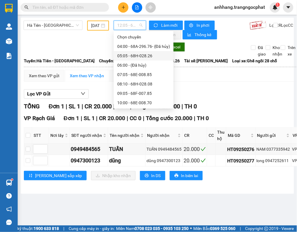
click at [136, 55] on div "05:05 - 68H-028.26" at bounding box center [143, 56] width 53 height 6
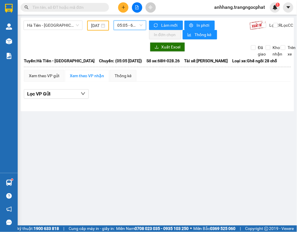
click at [125, 24] on span "05:05 - 68H-028.26" at bounding box center [129, 25] width 25 height 9
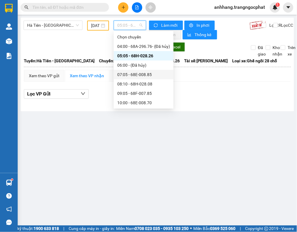
click at [143, 73] on div "07:05 - 68E-008.85" at bounding box center [143, 74] width 53 height 6
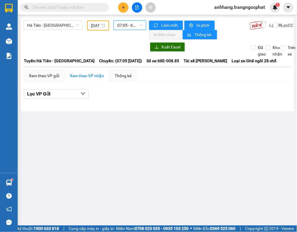
click at [124, 29] on span "07:05 - 68E-008.85" at bounding box center [129, 25] width 25 height 9
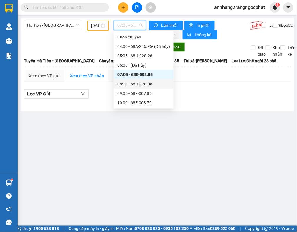
click at [143, 86] on div "08:10 - 68H-028.08" at bounding box center [143, 84] width 53 height 6
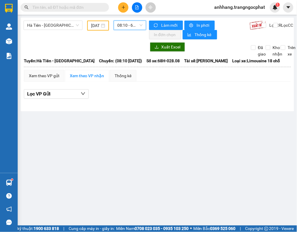
click at [121, 26] on span "08:10 - 68H-028.08" at bounding box center [129, 25] width 25 height 9
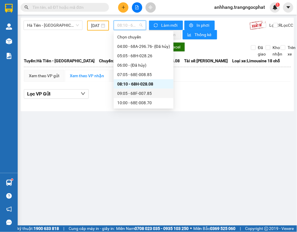
click at [144, 94] on div "09:05 - 68F-007.85" at bounding box center [143, 93] width 53 height 6
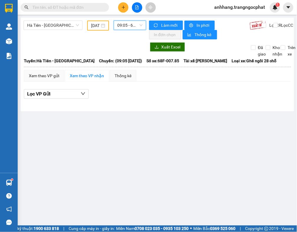
click at [130, 29] on span "09:05 - 68F-007.85" at bounding box center [129, 25] width 25 height 9
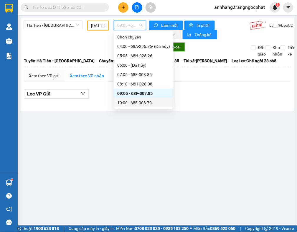
click at [140, 105] on div "10:00 - 68E-008.70" at bounding box center [143, 103] width 53 height 6
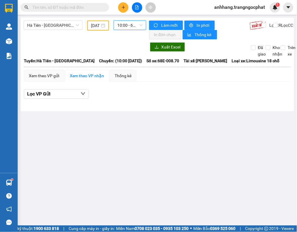
click at [122, 27] on span "10:00 - 68E-008.70" at bounding box center [129, 25] width 25 height 9
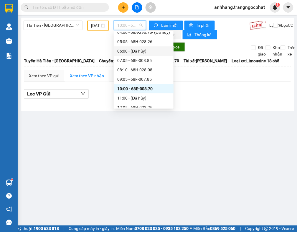
scroll to position [37, 0]
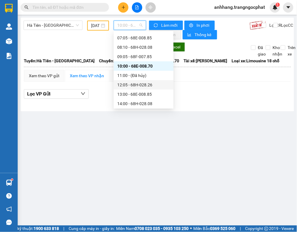
click at [141, 84] on div "12:05 - 68H-028.26" at bounding box center [143, 85] width 53 height 6
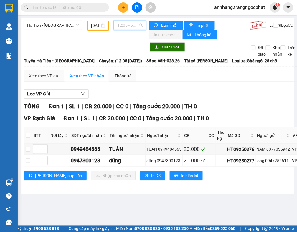
click at [124, 26] on span "12:05 - 68H-028.26" at bounding box center [129, 25] width 25 height 9
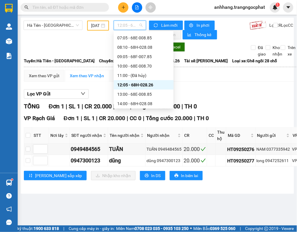
click at [142, 86] on div "12:05 - 68H-028.26" at bounding box center [143, 85] width 53 height 6
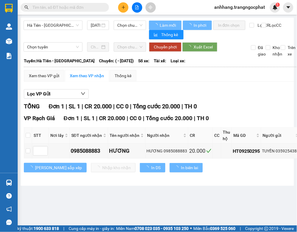
type input "[DATE]"
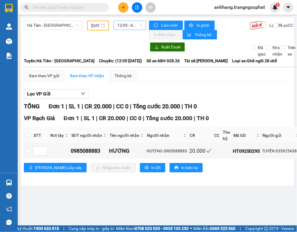
click at [119, 25] on span "12:05 - 68H-028.26" at bounding box center [129, 25] width 25 height 9
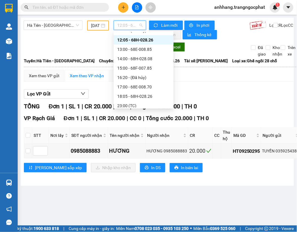
scroll to position [84, 0]
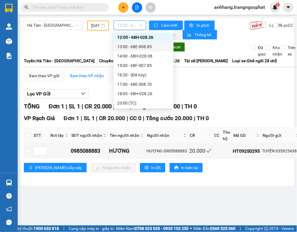
click at [135, 46] on div "13:00 - 68E-008.85" at bounding box center [143, 47] width 53 height 6
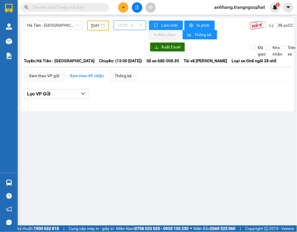
click at [127, 28] on span "13:00 - 68E-008.85" at bounding box center [129, 25] width 25 height 9
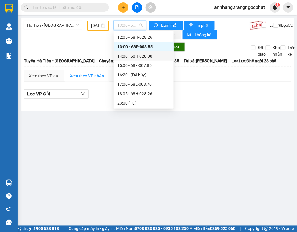
click at [134, 53] on div "14:00 - 68H-028.08" at bounding box center [143, 56] width 53 height 6
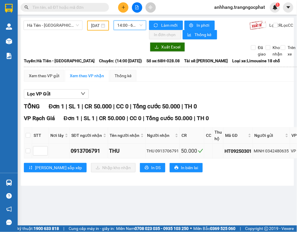
click at [271, 154] on div "MINH 0342480635" at bounding box center [271, 151] width 35 height 6
copy div "0342480635"
click at [126, 25] on span "14:00 - 68H-028.08" at bounding box center [129, 25] width 25 height 9
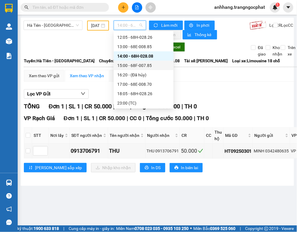
click at [139, 66] on div "15:00 - 68F-007.85" at bounding box center [143, 65] width 53 height 6
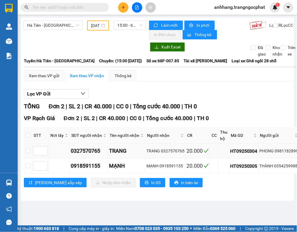
click at [288, 153] on div "PHONG 0981182899" at bounding box center [278, 151] width 39 height 6
copy div "0981182899"
click at [284, 168] on div "THÀNH 0354259988" at bounding box center [278, 166] width 39 height 6
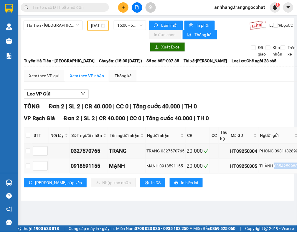
copy div "0354259988"
click at [236, 84] on div "Xem theo VP gửi Xem theo VP nhận Thống kê Lọc VP Gửi TỔNG Đơn 2 | SL 2 | CR 40…" at bounding box center [243, 132] width 439 height 125
click at [130, 26] on span "15:00 - 68F-007.85" at bounding box center [129, 25] width 25 height 9
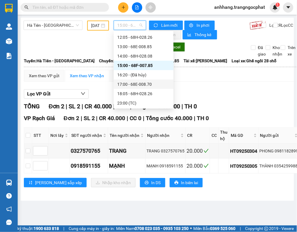
click at [131, 84] on div "17:00 - 68E-008.70" at bounding box center [143, 84] width 53 height 6
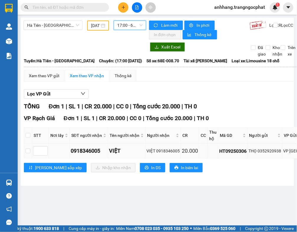
click at [264, 151] on div "THỌ 0352920938" at bounding box center [264, 151] width 33 height 6
copy div "0352920938"
click at [119, 24] on span "17:00 - 68E-008.70" at bounding box center [129, 25] width 25 height 9
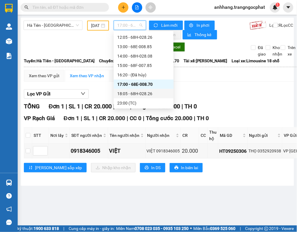
click at [140, 92] on div "18:05 - 68H-028.26" at bounding box center [143, 94] width 53 height 6
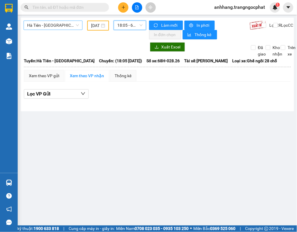
click at [64, 27] on span "Hà Tiên - [GEOGRAPHIC_DATA]" at bounding box center [53, 25] width 52 height 9
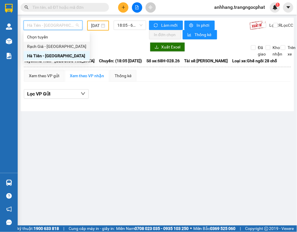
click at [54, 46] on div "Rạch Giá - [GEOGRAPHIC_DATA]" at bounding box center [56, 46] width 59 height 6
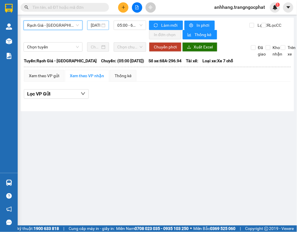
click at [95, 26] on input "[DATE]" at bounding box center [95, 25] width 9 height 6
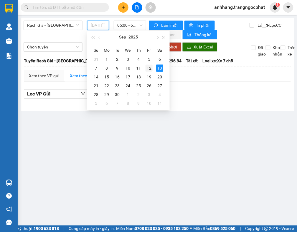
click at [149, 68] on div "12" at bounding box center [148, 68] width 7 height 7
type input "[DATE]"
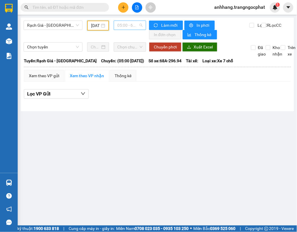
click at [124, 21] on span "05:00 - 68A-296.94 - (Đã hủy)" at bounding box center [129, 25] width 25 height 9
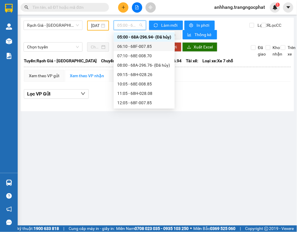
click at [136, 48] on div "06:10 - 68F-007.85" at bounding box center [144, 46] width 54 height 6
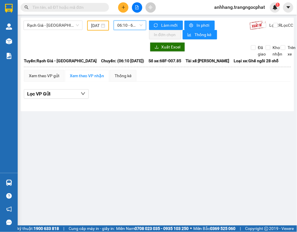
click at [126, 25] on span "06:10 - 68F-007.85" at bounding box center [129, 25] width 25 height 9
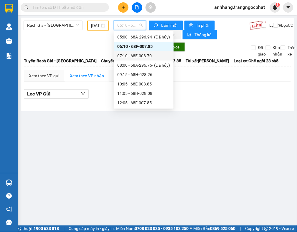
click at [136, 55] on div "07:10 - 68E-008.70" at bounding box center [143, 56] width 53 height 6
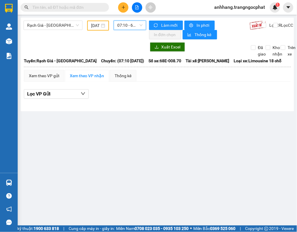
click at [127, 24] on span "07:10 - 68E-008.70" at bounding box center [129, 25] width 25 height 9
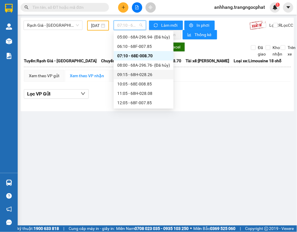
click at [140, 74] on div "09:15 - 68H-028.26" at bounding box center [143, 74] width 53 height 6
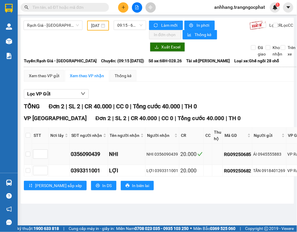
click at [266, 157] on div "ÁI 0945555883" at bounding box center [269, 154] width 32 height 6
click at [262, 156] on div "ÁI 0945555883" at bounding box center [269, 154] width 32 height 6
click at [264, 156] on div "ÁI 0945555883" at bounding box center [269, 154] width 32 height 6
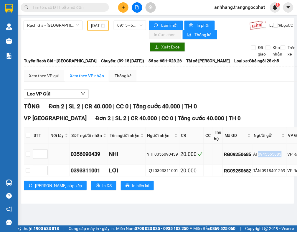
click at [264, 156] on div "ÁI 0945555883" at bounding box center [269, 154] width 32 height 6
copy div "0945555883"
click at [274, 174] on div "TẤN 0918401269" at bounding box center [269, 171] width 32 height 6
copy div "0918401269"
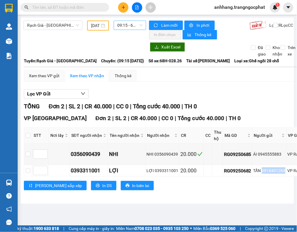
click at [123, 28] on span "09:15 - 68H-028.26" at bounding box center [129, 25] width 25 height 9
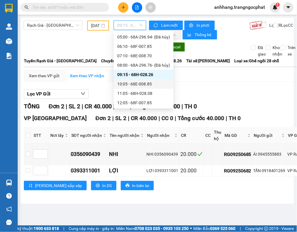
click at [140, 84] on div "10:05 - 68E-008.85" at bounding box center [143, 84] width 53 height 6
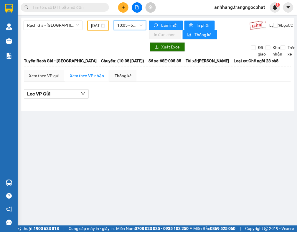
click at [127, 21] on span "10:05 - 68E-008.85" at bounding box center [129, 25] width 25 height 9
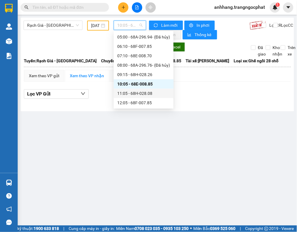
click at [146, 91] on div "11:05 - 68H-028.08" at bounding box center [143, 93] width 53 height 6
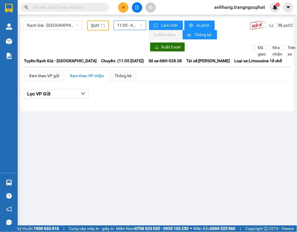
click at [134, 24] on span "11:05 - 68H-028.08" at bounding box center [129, 25] width 25 height 9
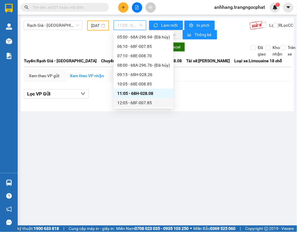
click at [142, 102] on div "12:05 - 68F-007.85" at bounding box center [143, 103] width 53 height 6
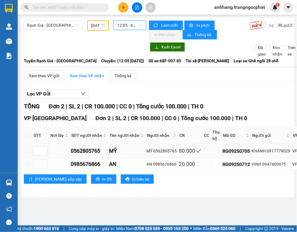
click at [274, 151] on div "KHÁNH 0917779029" at bounding box center [270, 151] width 39 height 6
copy div "0917779029"
click at [266, 167] on div "VINH 0947400075" at bounding box center [270, 164] width 39 height 6
click at [267, 168] on div "VINH 0947400075" at bounding box center [270, 164] width 39 height 6
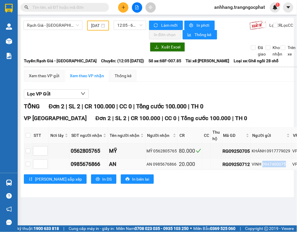
copy div "0947400075"
click at [118, 28] on span "12:05 - 68F-007.85" at bounding box center [129, 25] width 25 height 9
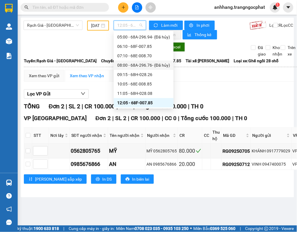
scroll to position [46, 0]
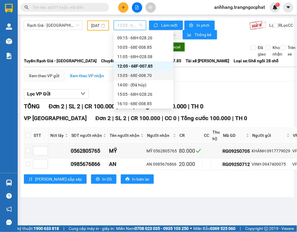
click at [141, 74] on div "13:05 - 68E-008.70" at bounding box center [143, 75] width 53 height 6
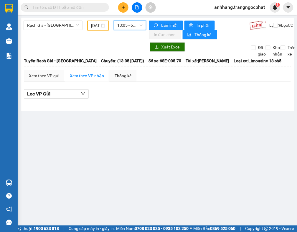
click at [127, 26] on span "13:05 - 68E-008.70" at bounding box center [129, 25] width 25 height 9
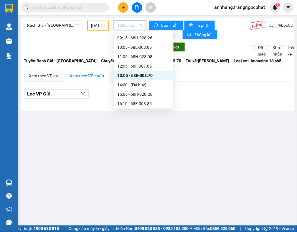
scroll to position [83, 0]
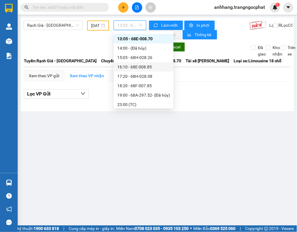
click at [150, 59] on div "15:05 - 68H-028.26" at bounding box center [143, 57] width 53 height 6
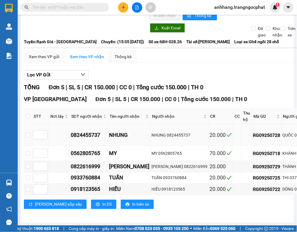
scroll to position [37, 0]
copy div "0932812959"
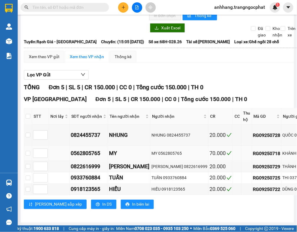
copy div "0917779029"
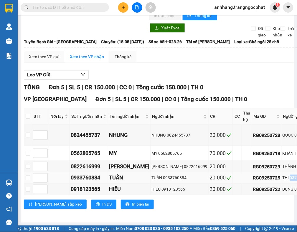
click at [214, 83] on div "TỔNG Đơn 5 | SL 5 | CR 150.000 | CC 0 | Tổng cước 150.000 | TH 0" at bounding box center [249, 87] width 451 height 9
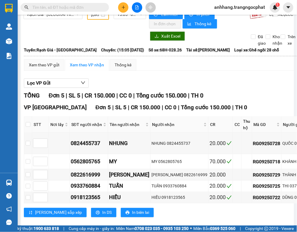
scroll to position [0, 0]
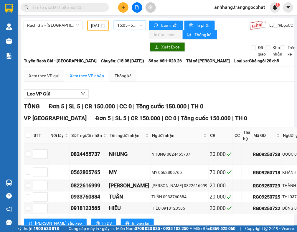
click at [121, 26] on span "15:05 - 68H-028.26" at bounding box center [129, 25] width 25 height 9
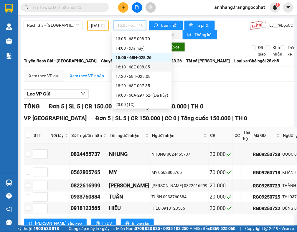
click at [140, 65] on div "16:10 - 68E-008.85" at bounding box center [141, 67] width 53 height 6
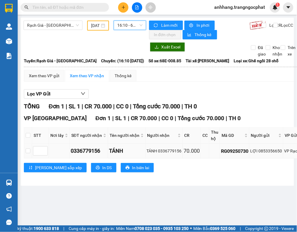
click at [266, 152] on div "LỢI 0853356650" at bounding box center [266, 151] width 32 height 6
click at [121, 24] on span "16:10 - 68E-008.85" at bounding box center [129, 25] width 25 height 9
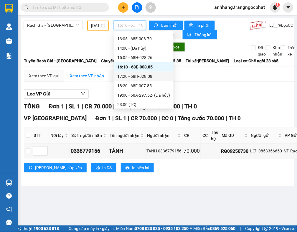
click at [141, 76] on div "17:20 - 68H-028.08" at bounding box center [143, 76] width 53 height 6
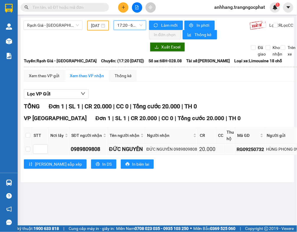
click at [280, 149] on div "HÙNG PHONG 0939063123" at bounding box center [291, 149] width 51 height 6
click at [293, 151] on div "HÙNG PHONG 0939063123" at bounding box center [291, 149] width 51 height 6
click at [120, 29] on span "17:20 - 68H-028.08" at bounding box center [129, 25] width 25 height 9
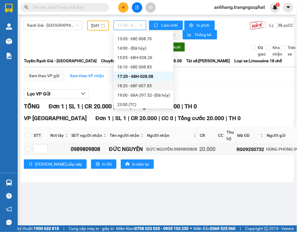
click at [139, 84] on div "18:20 - 68F-007.85" at bounding box center [143, 86] width 53 height 6
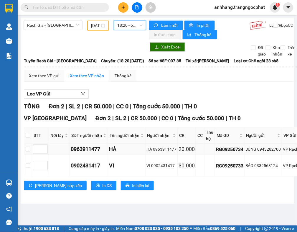
click at [266, 151] on div "DUNG 0943282700" at bounding box center [263, 149] width 36 height 6
click at [267, 169] on div "BẢO 0332563124" at bounding box center [263, 166] width 36 height 6
click at [130, 28] on span "18:20 - 68F-007.85" at bounding box center [129, 25] width 25 height 9
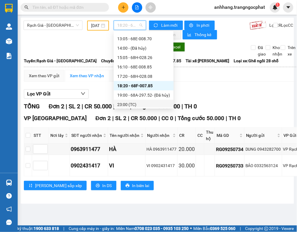
click at [229, 100] on div "Lọc VP Gửi TỔNG Đơn 2 | SL 2 | CR 50.000 | CC 0 | Tổng cước 50.000 | TH 0 VP H…" at bounding box center [224, 141] width 401 height 111
